Goal: Transaction & Acquisition: Purchase product/service

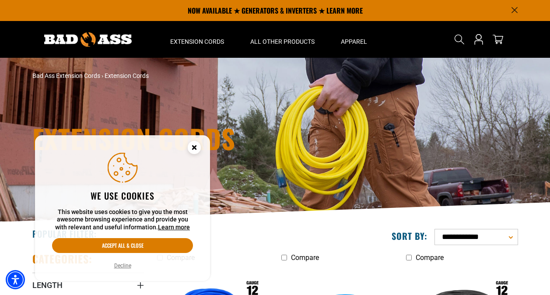
click at [118, 264] on button "Decline" at bounding box center [123, 265] width 22 height 9
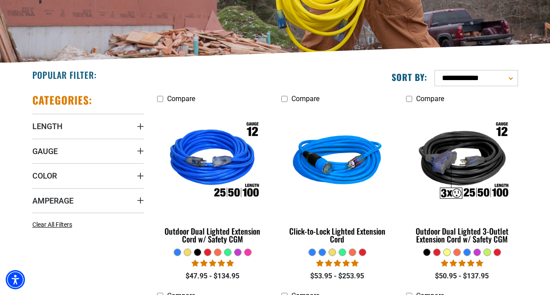
scroll to position [175, 0]
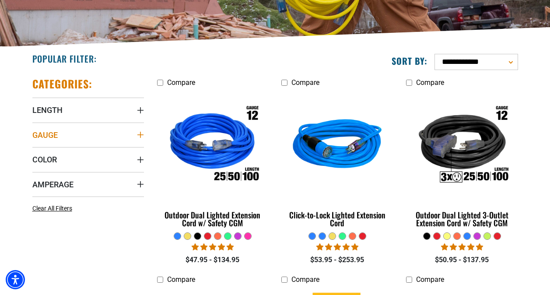
click at [139, 134] on icon "Gauge" at bounding box center [140, 134] width 7 height 7
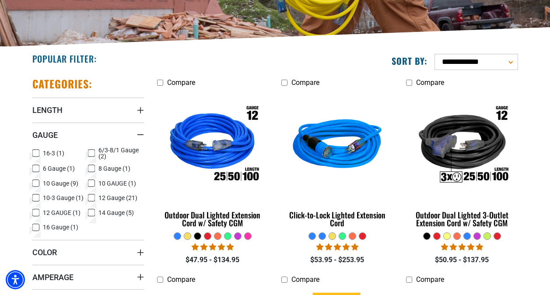
click at [91, 168] on icon at bounding box center [91, 168] width 7 height 11
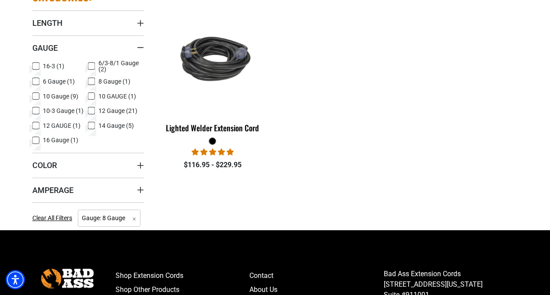
scroll to position [262, 0]
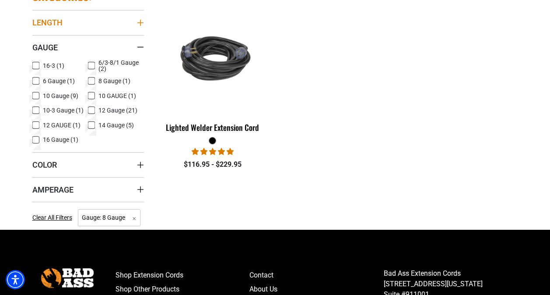
click at [139, 21] on icon "Length" at bounding box center [140, 22] width 7 height 7
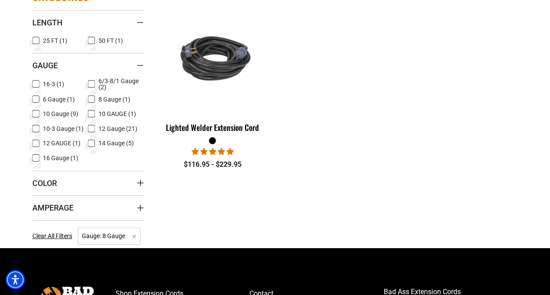
click at [94, 40] on icon at bounding box center [91, 40] width 7 height 11
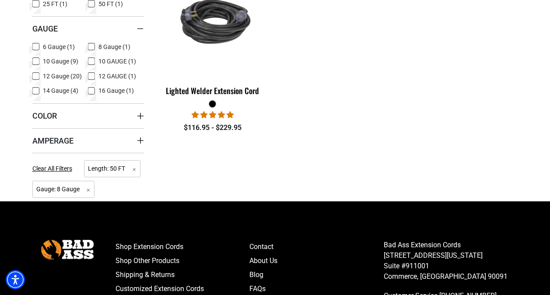
scroll to position [306, 0]
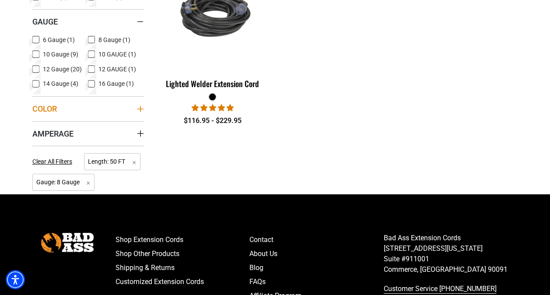
click at [140, 105] on icon "Color" at bounding box center [140, 108] width 7 height 7
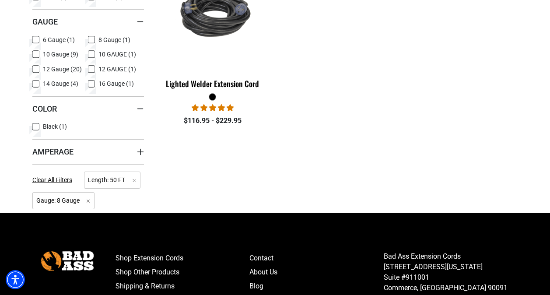
click at [34, 125] on icon at bounding box center [35, 126] width 7 height 11
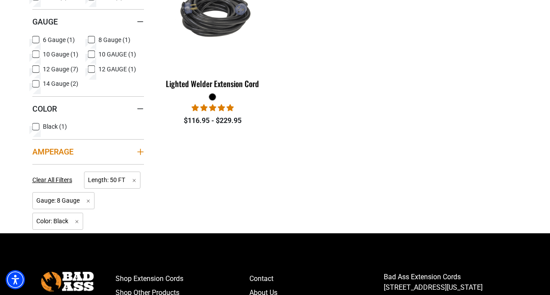
click at [139, 149] on icon "Amperage" at bounding box center [140, 151] width 7 height 7
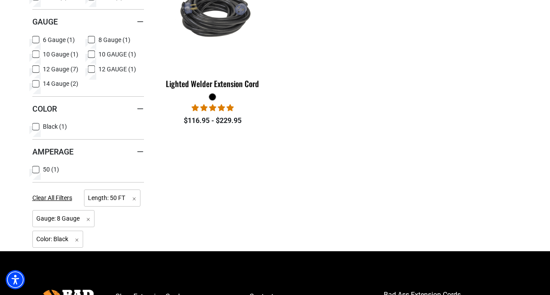
click at [36, 167] on icon at bounding box center [35, 169] width 7 height 11
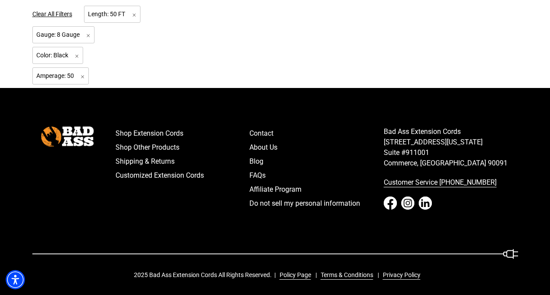
scroll to position [448, 0]
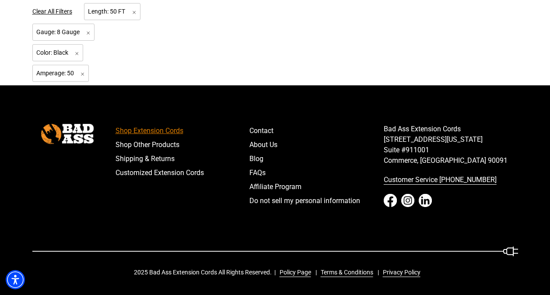
click at [150, 130] on link "Shop Extension Cords" at bounding box center [182, 131] width 134 height 14
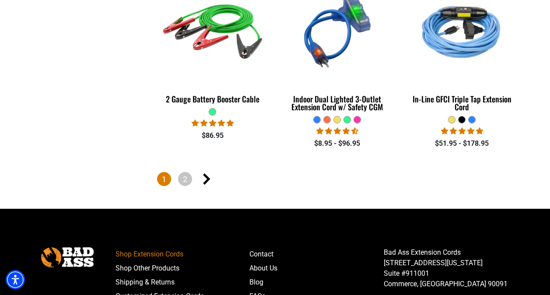
scroll to position [2012, 0]
